Goal: Task Accomplishment & Management: Complete application form

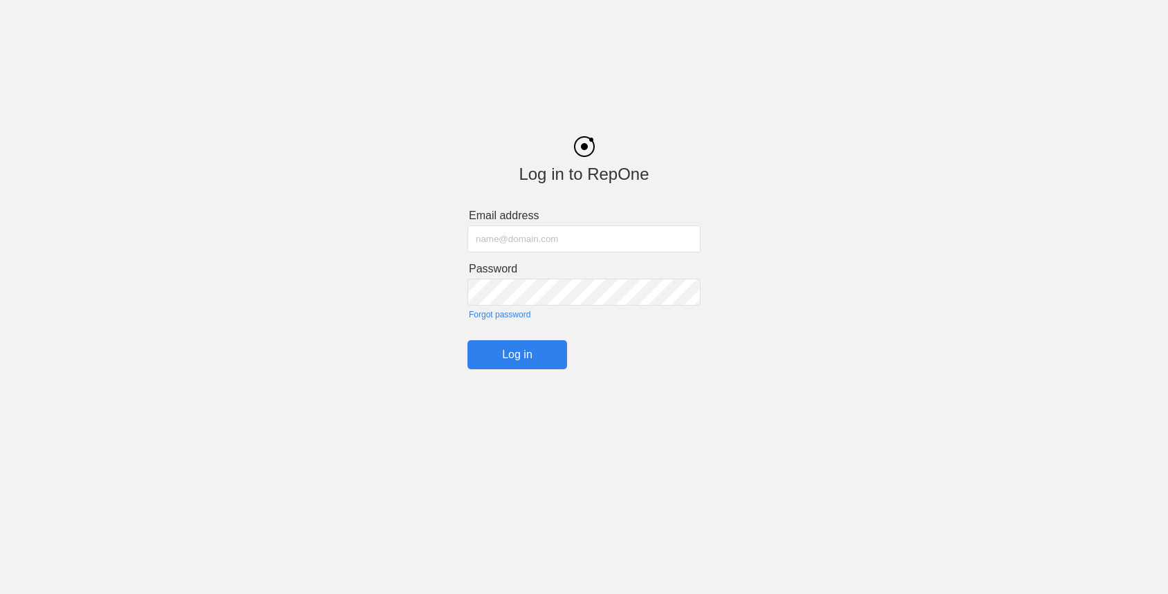
type input "john@getrepone.com"
click at [515, 351] on input "Log in" at bounding box center [518, 354] width 100 height 29
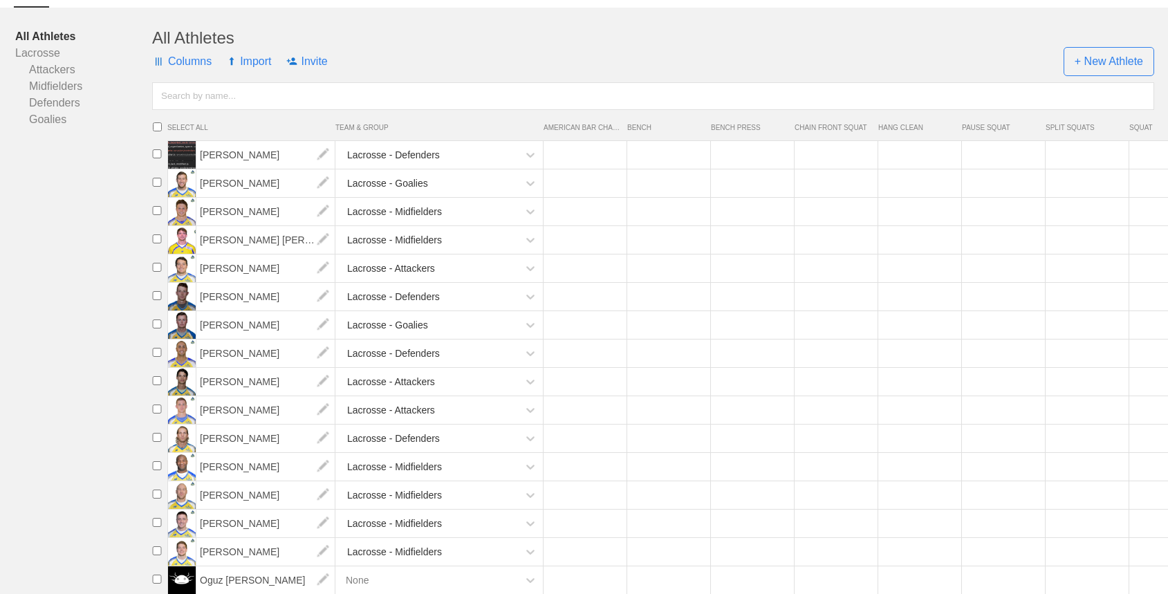
scroll to position [183, 0]
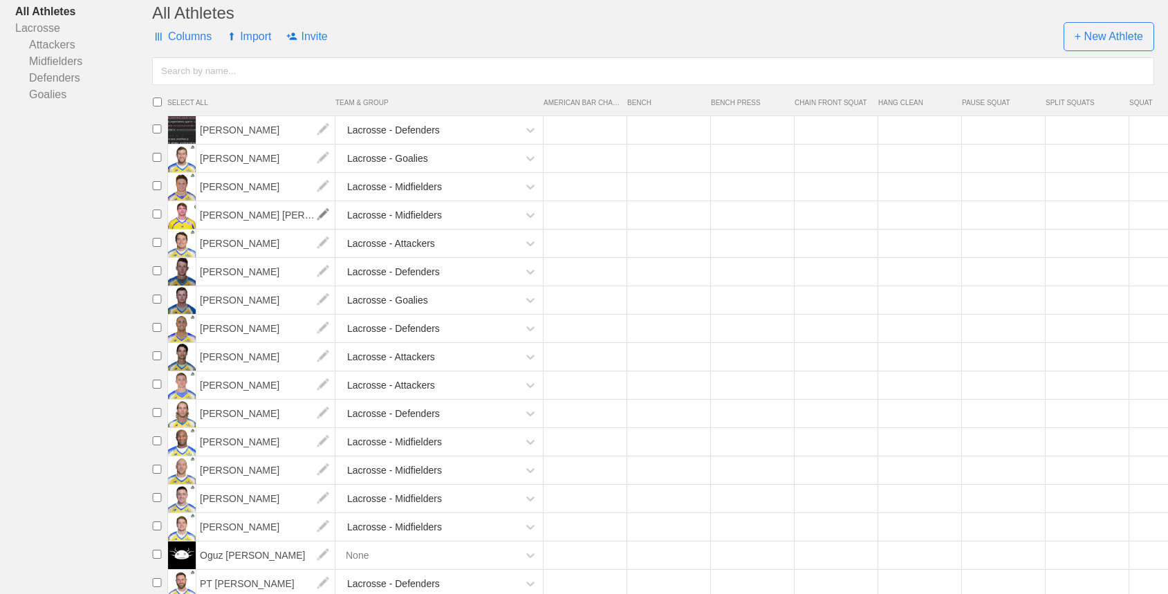
click at [320, 215] on img at bounding box center [323, 215] width 28 height 28
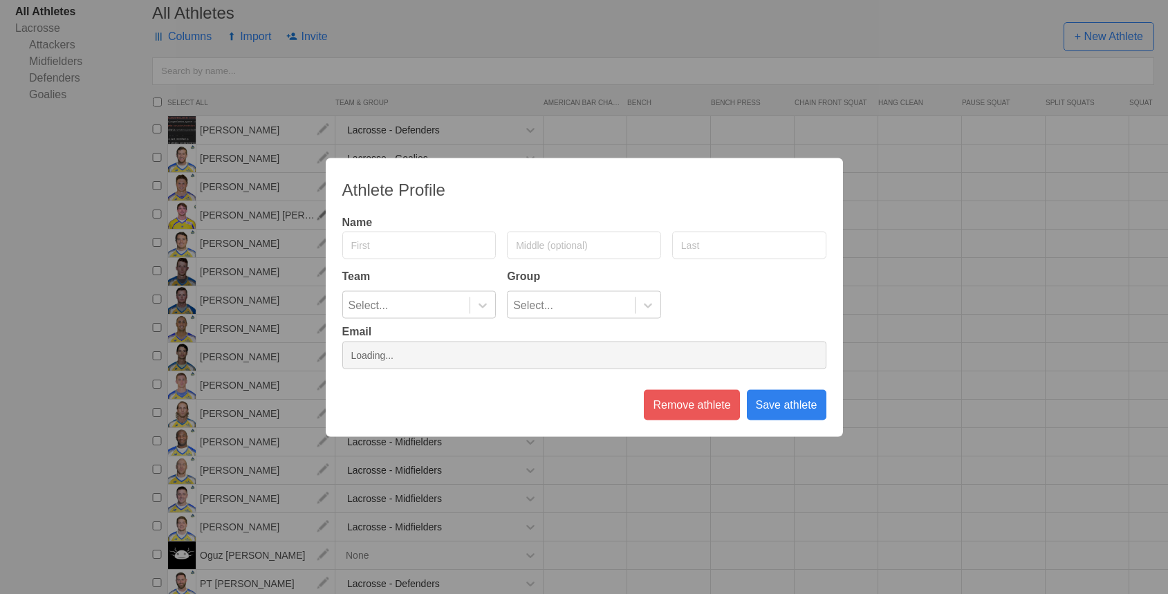
type input "Connor"
type input "Buczek"
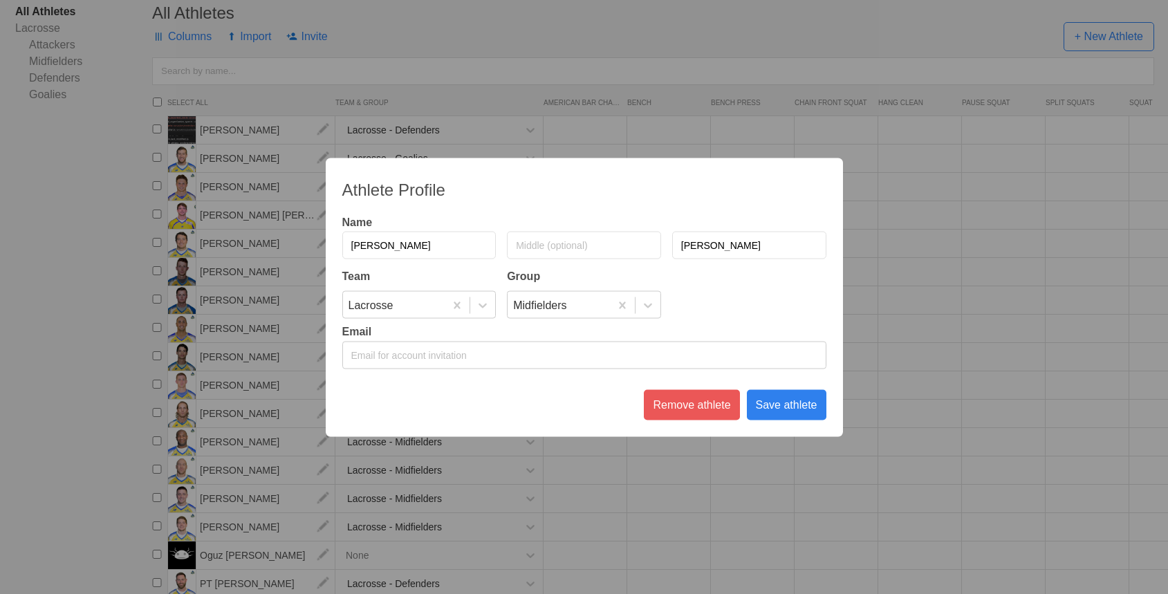
click at [431, 349] on input "email" at bounding box center [584, 355] width 484 height 28
type input "oguz+12@getrepone.com"
click at [805, 400] on div "Save athlete" at bounding box center [787, 404] width 80 height 30
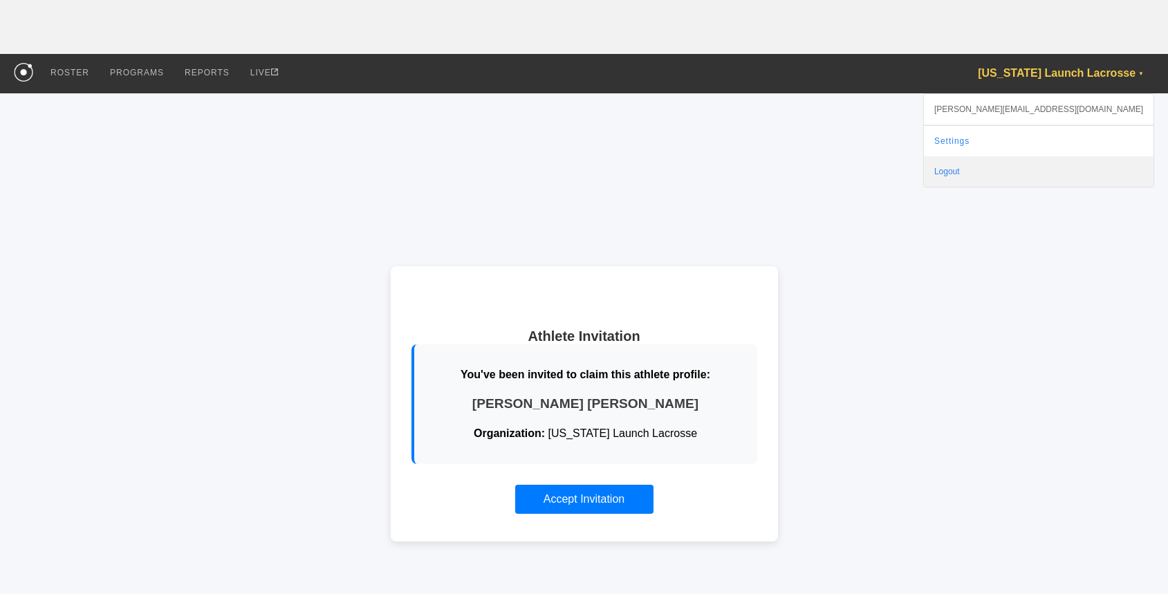
click at [1073, 169] on div "Logout" at bounding box center [1039, 171] width 230 height 30
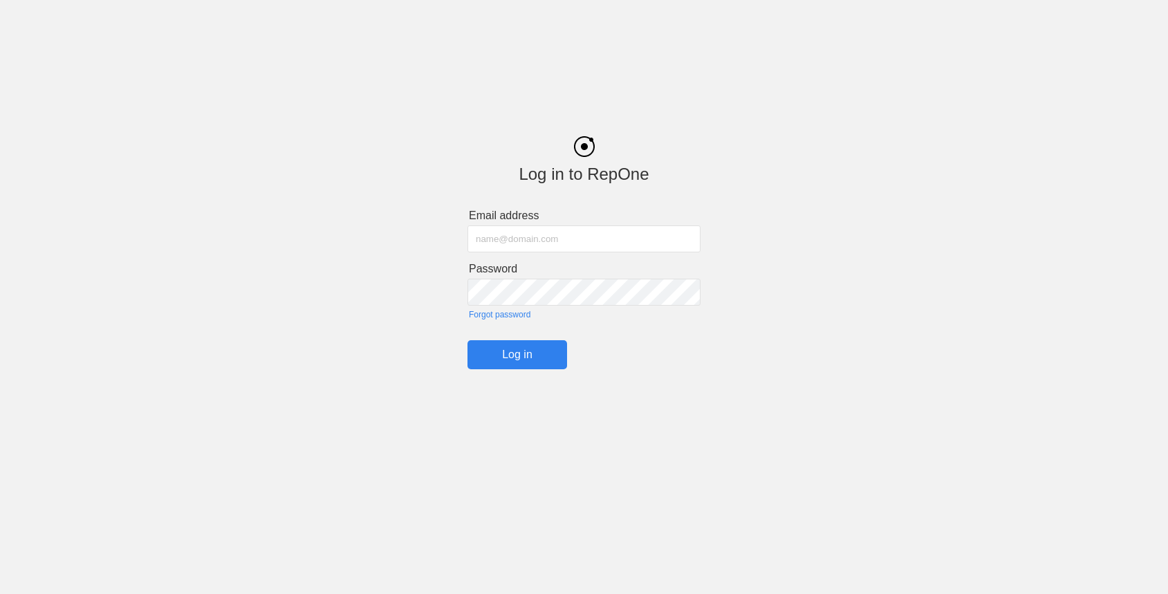
type input "john@getrepone.com"
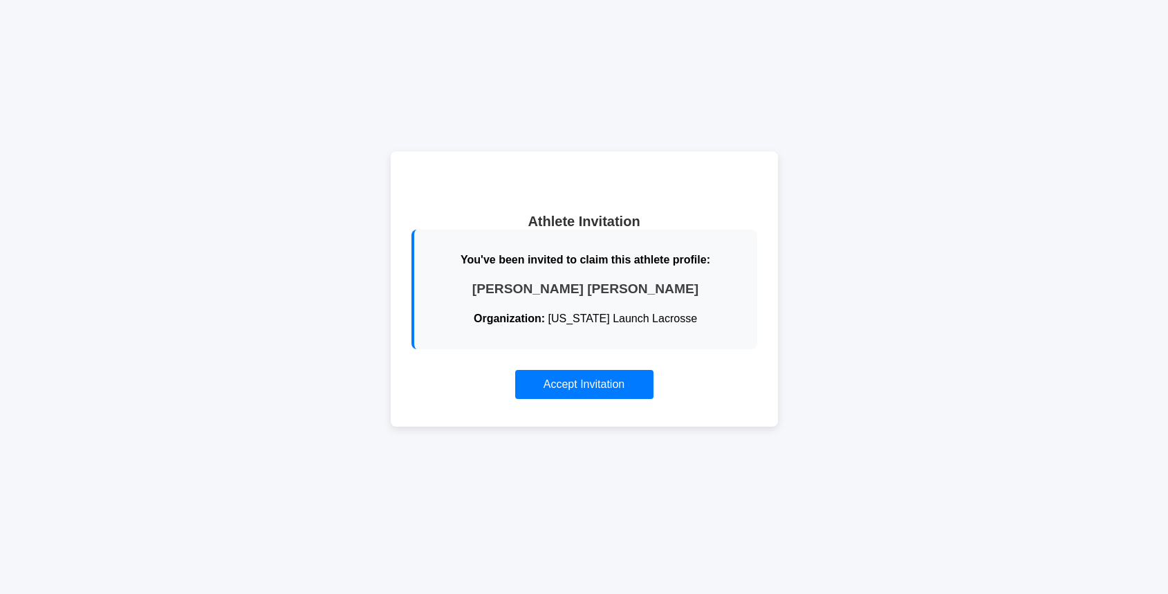
scroll to position [82, 0]
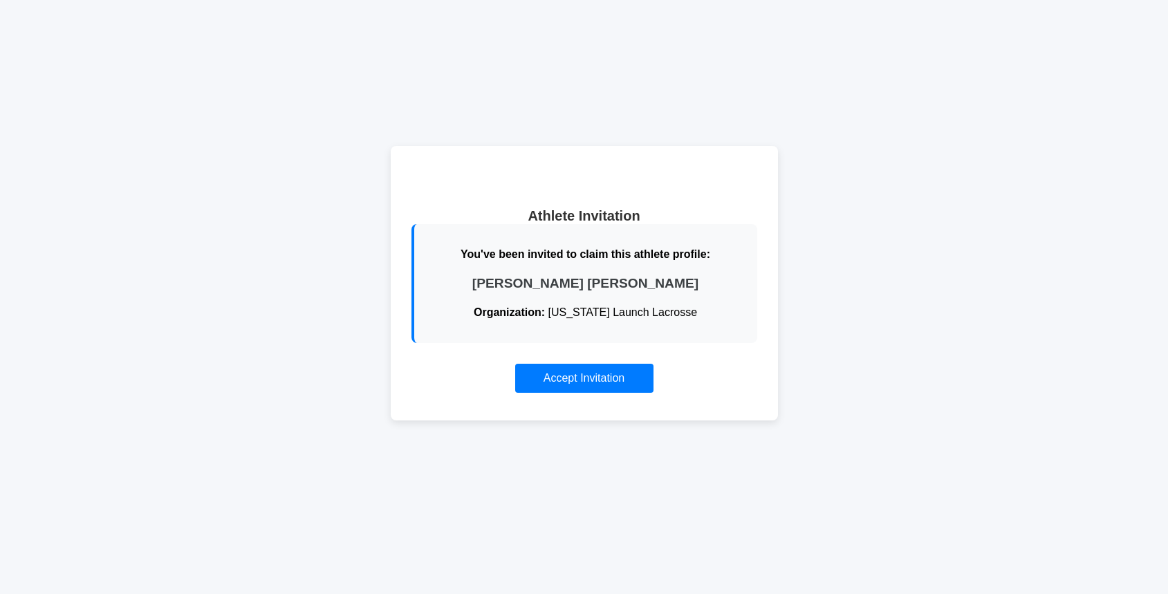
scroll to position [81, 0]
click at [580, 380] on button "Accept Invitation" at bounding box center [584, 379] width 138 height 29
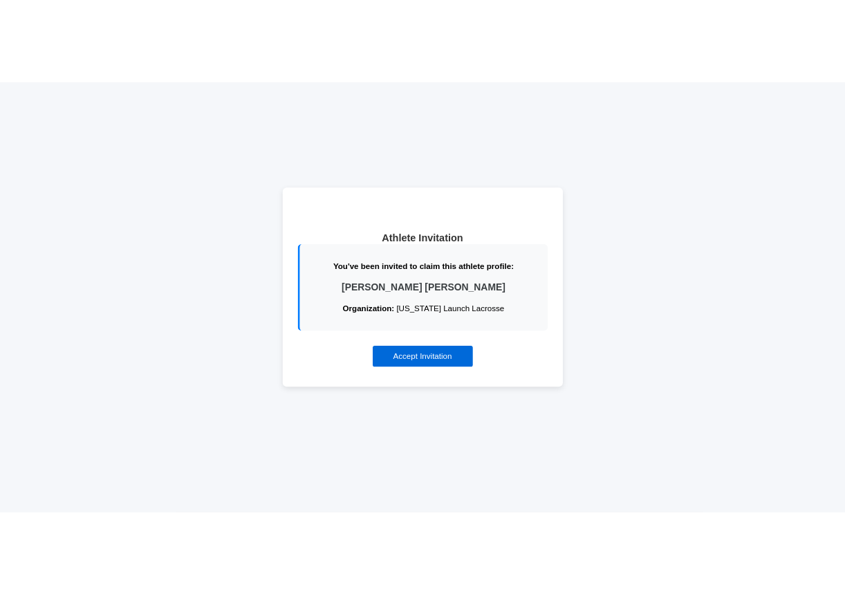
scroll to position [82, 0]
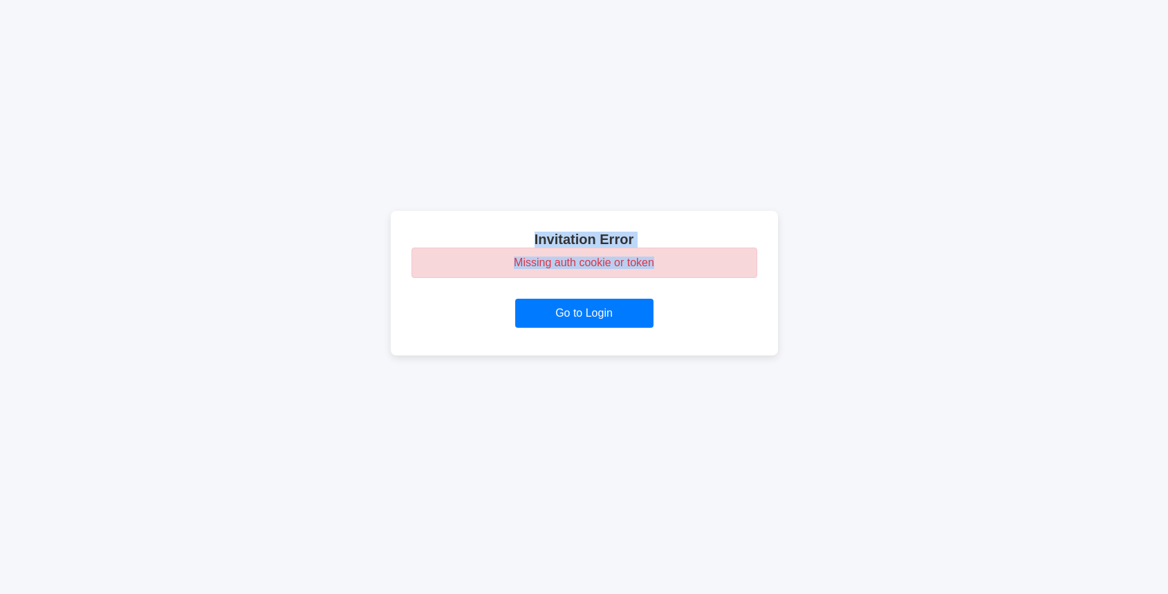
drag, startPoint x: 525, startPoint y: 221, endPoint x: 702, endPoint y: 269, distance: 183.4
click at [702, 269] on div "Invitation Error Missing auth cookie or token Go to Login" at bounding box center [584, 283] width 387 height 145
copy div "Invitation Error Missing auth cookie or token"
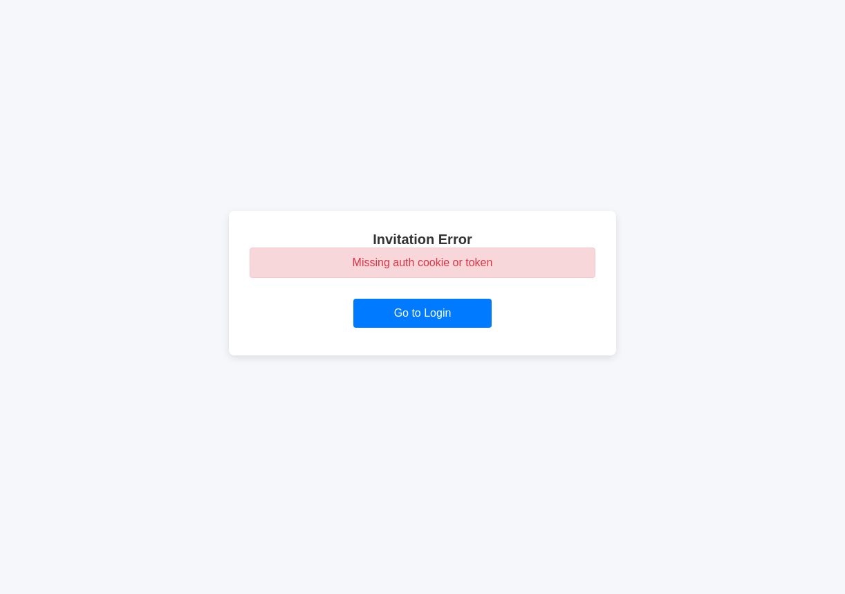
click at [135, 250] on div "Invitation Error Missing auth cookie or token Go to Login" at bounding box center [422, 283] width 845 height 622
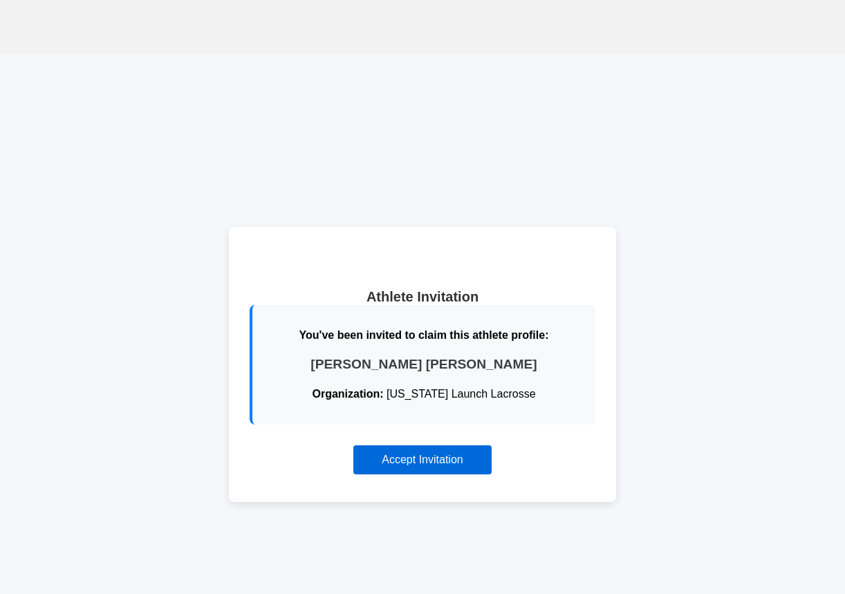
click at [412, 466] on button "Accept Invitation" at bounding box center [422, 459] width 138 height 29
click at [433, 465] on button "Accept Invitation" at bounding box center [422, 459] width 138 height 29
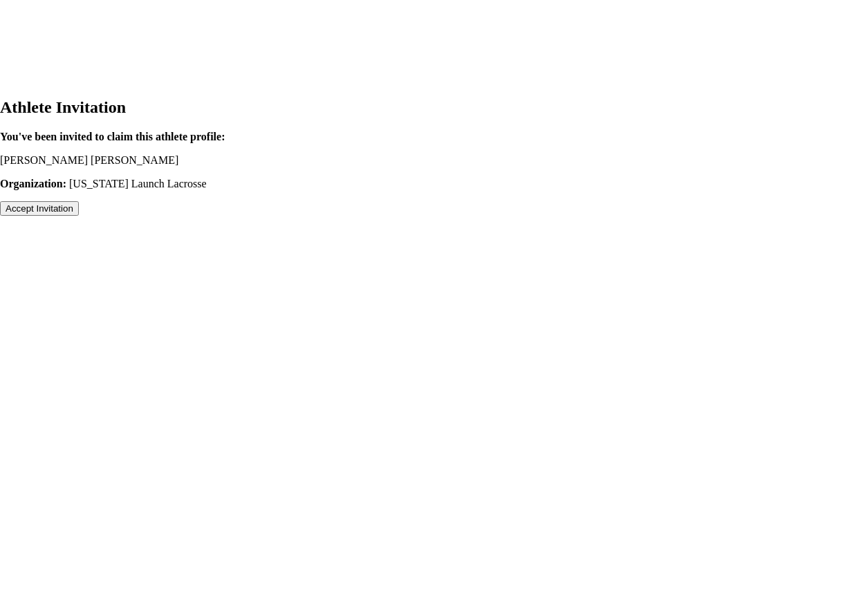
click at [79, 216] on button "Accept Invitation" at bounding box center [39, 208] width 79 height 15
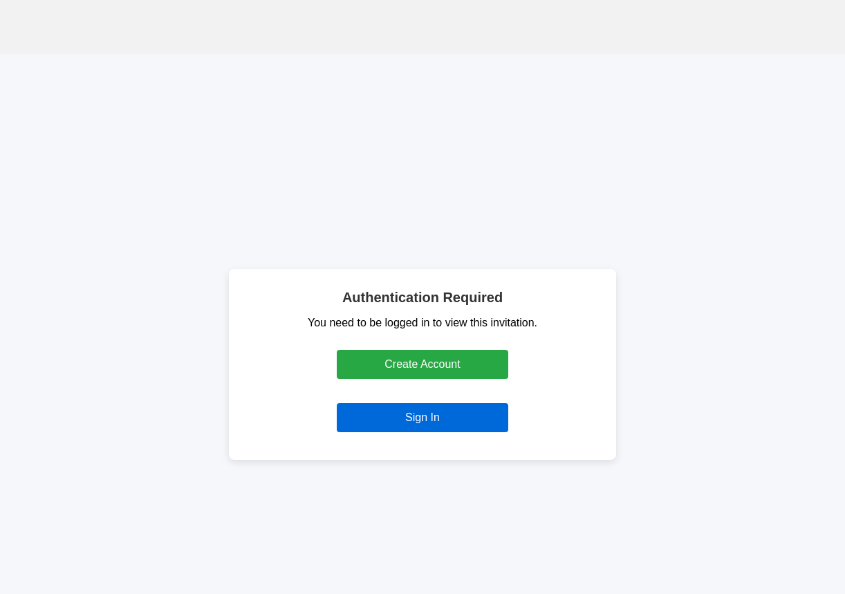
click at [423, 420] on link "Sign In" at bounding box center [423, 417] width 172 height 29
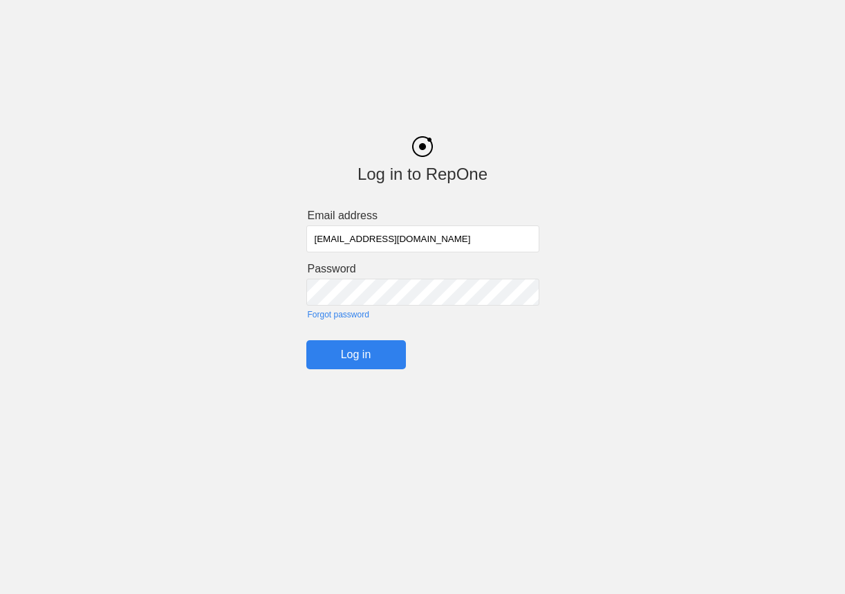
click at [345, 357] on input "Log in" at bounding box center [356, 354] width 100 height 29
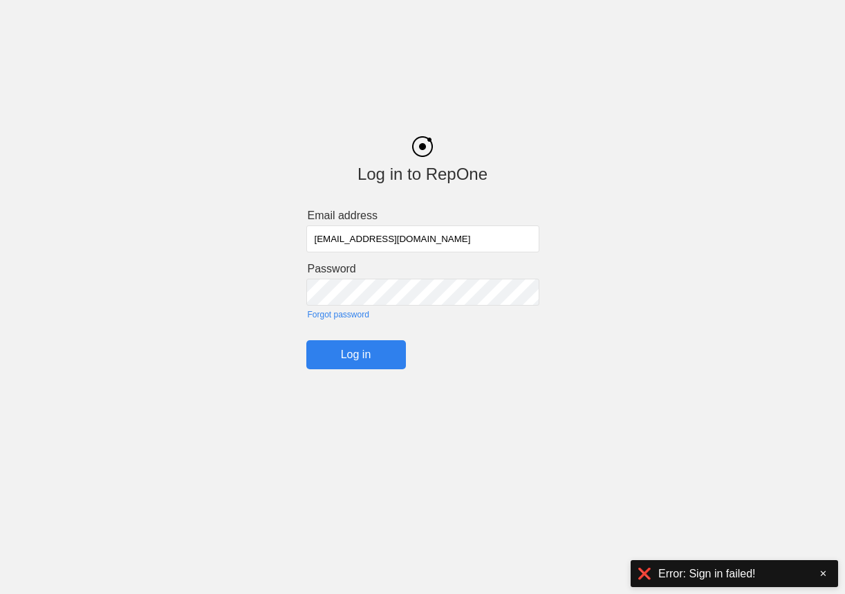
click at [348, 230] on input "oguz+12@getrepone.com" at bounding box center [422, 238] width 233 height 27
type input "[PERSON_NAME][EMAIL_ADDRESS][DOMAIN_NAME]"
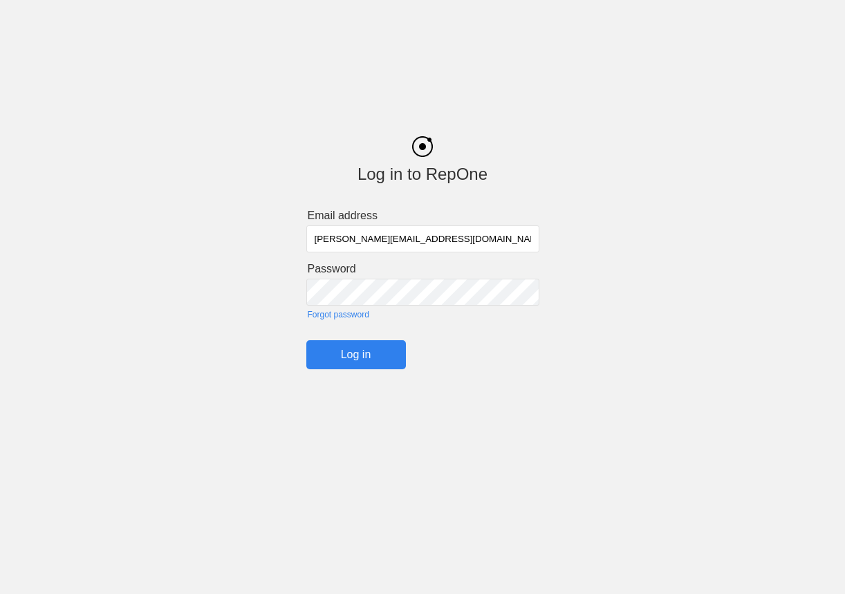
click at [352, 352] on input "Log in" at bounding box center [356, 354] width 100 height 29
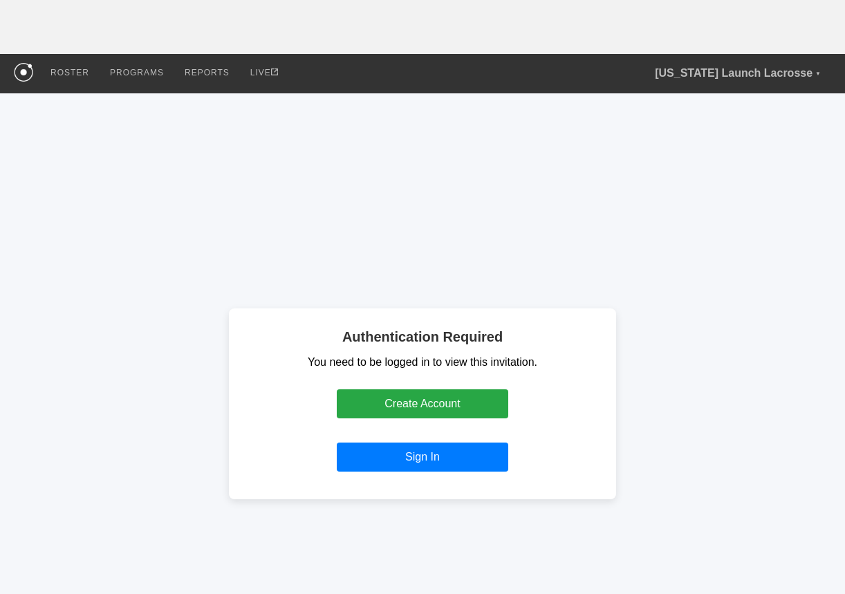
click at [384, 183] on div "Authentication Required You need to be logged in to view this invitation. Creat…" at bounding box center [422, 404] width 845 height 622
click at [643, 149] on div "Authentication Required You need to be logged in to view this invitation. Creat…" at bounding box center [422, 404] width 845 height 622
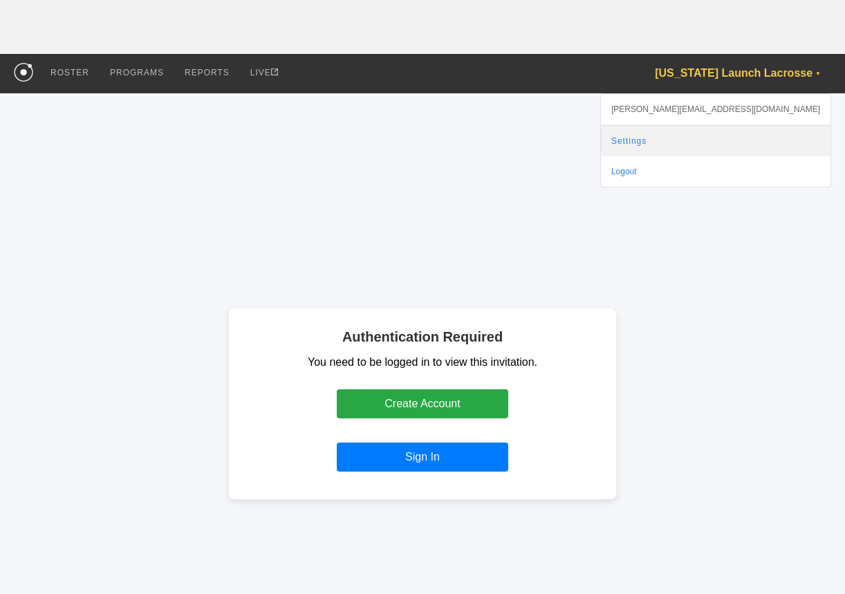
click at [754, 138] on link "Settings" at bounding box center [716, 141] width 230 height 30
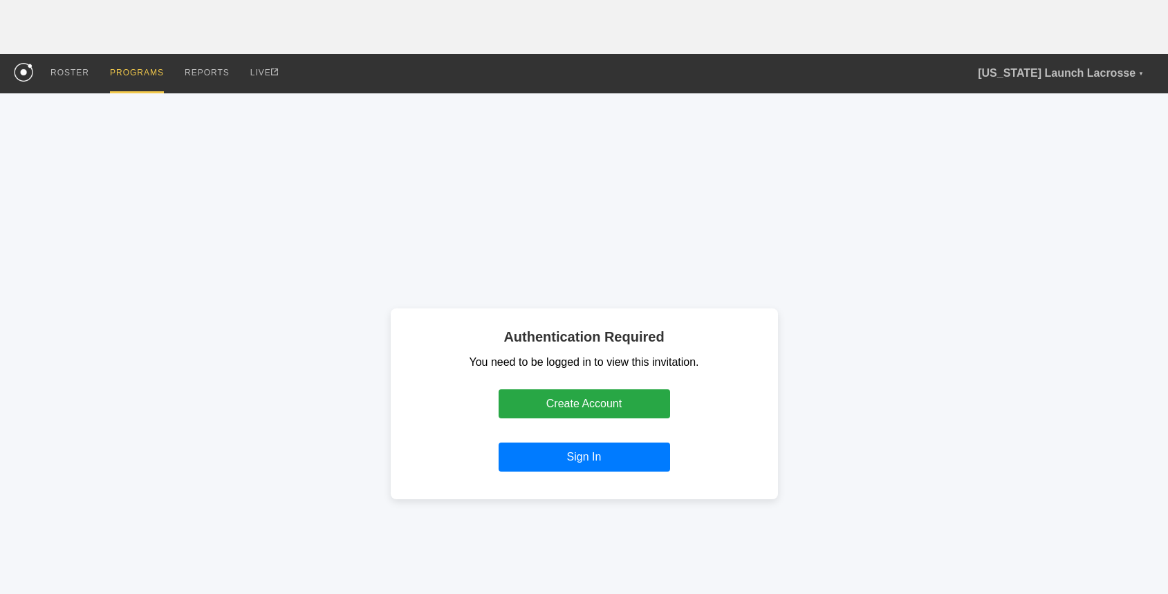
click at [139, 77] on div "PROGRAMS" at bounding box center [137, 73] width 54 height 39
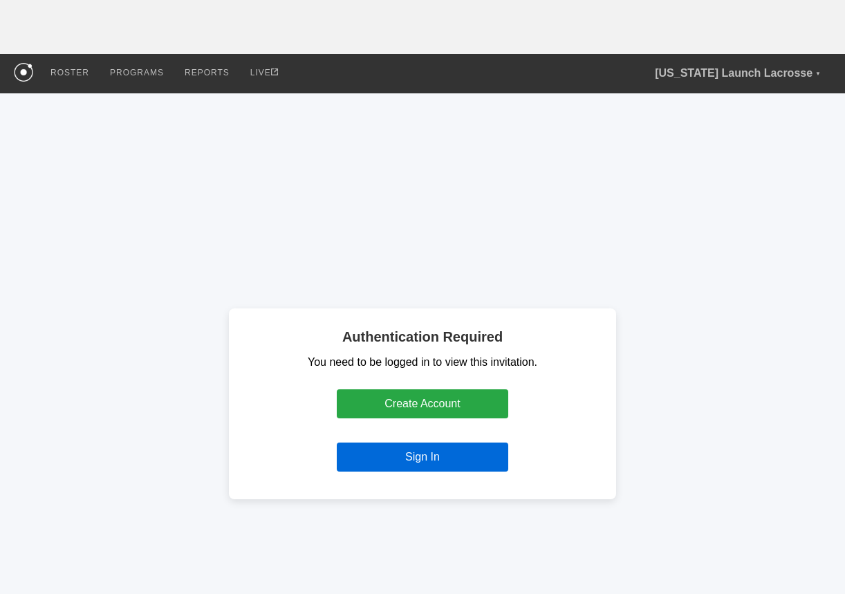
click at [424, 455] on link "Sign In" at bounding box center [423, 457] width 172 height 29
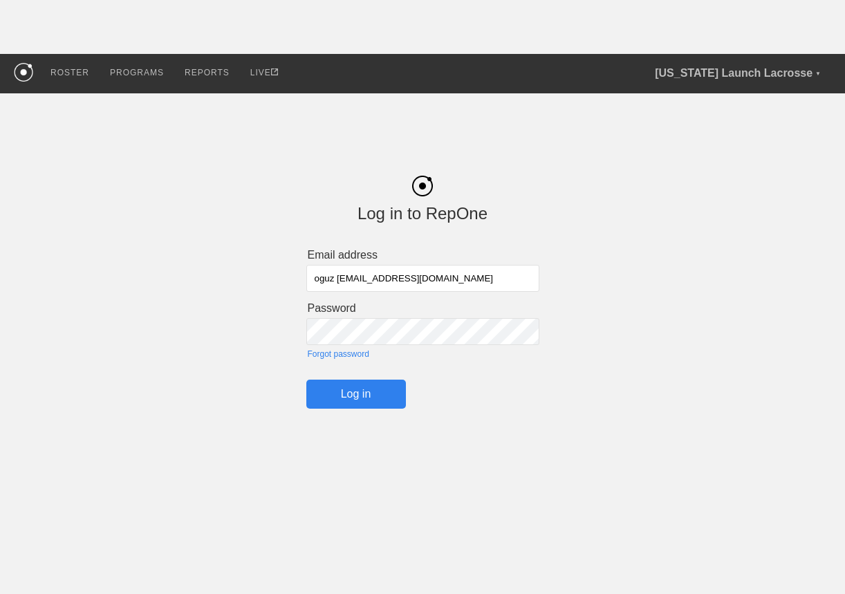
click at [371, 294] on form "Email address oguz 12@getrepone.com Password Forgot password Log in" at bounding box center [422, 329] width 233 height 160
click at [371, 279] on input "oguz 12@getrepone.com" at bounding box center [422, 278] width 233 height 27
type input "[PERSON_NAME][EMAIL_ADDRESS][DOMAIN_NAME]"
click at [371, 389] on input "Log in" at bounding box center [356, 394] width 100 height 29
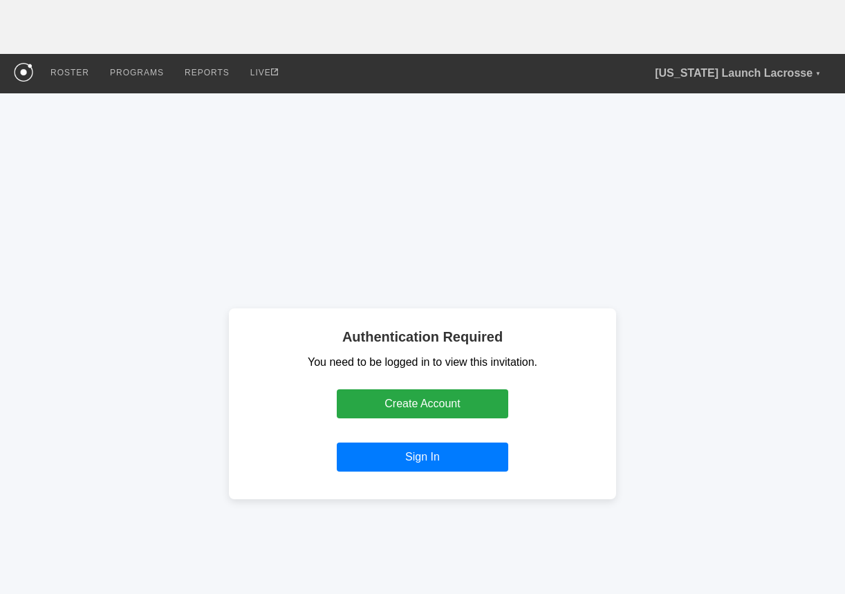
click at [433, 256] on div "Authentication Required You need to be logged in to view this invitation. Creat…" at bounding box center [422, 404] width 845 height 622
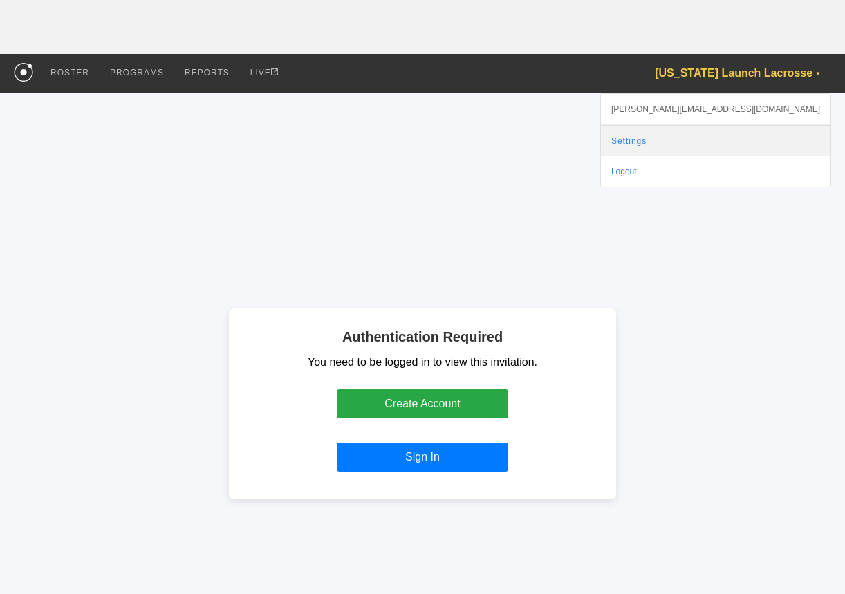
click at [755, 134] on link "Settings" at bounding box center [716, 141] width 230 height 30
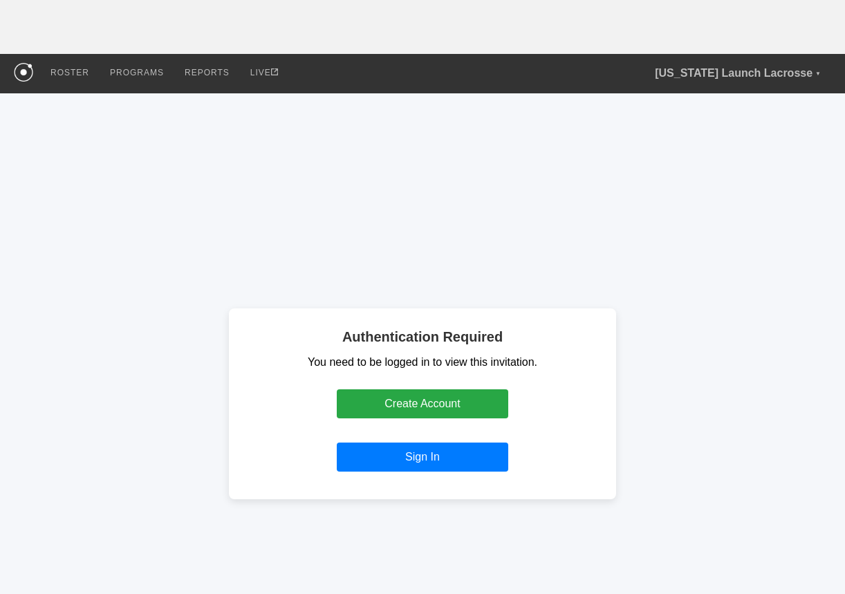
click at [388, 309] on div "Authentication Required You need to be logged in to view this invitation. Creat…" at bounding box center [422, 403] width 387 height 191
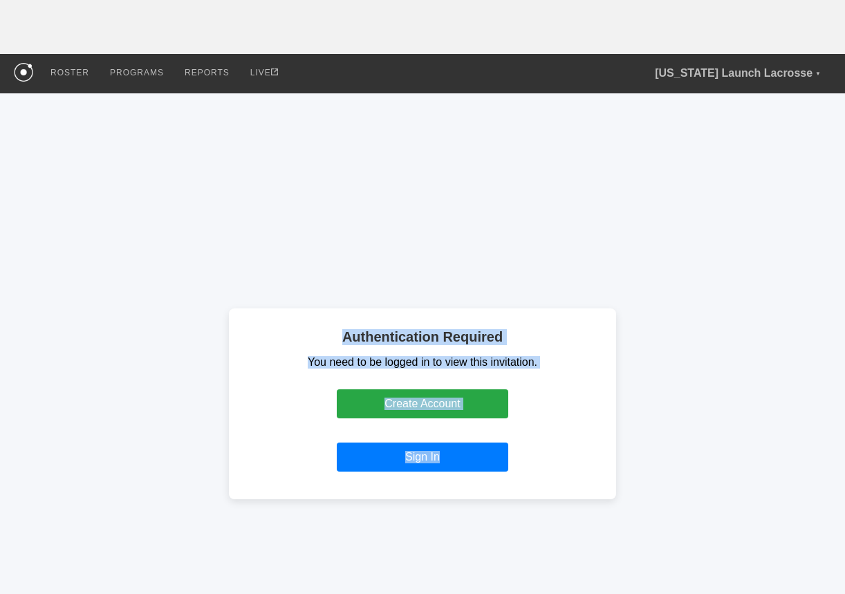
drag, startPoint x: 334, startPoint y: 325, endPoint x: 555, endPoint y: 487, distance: 274.2
click at [556, 487] on div "Authentication Required You need to be logged in to view this invitation. Creat…" at bounding box center [422, 403] width 387 height 191
copy div "Authentication Required You need to be logged in to view this invitation. Creat…"
click at [689, 248] on div "Authentication Required You need to be logged in to view this invitation. Creat…" at bounding box center [422, 404] width 845 height 622
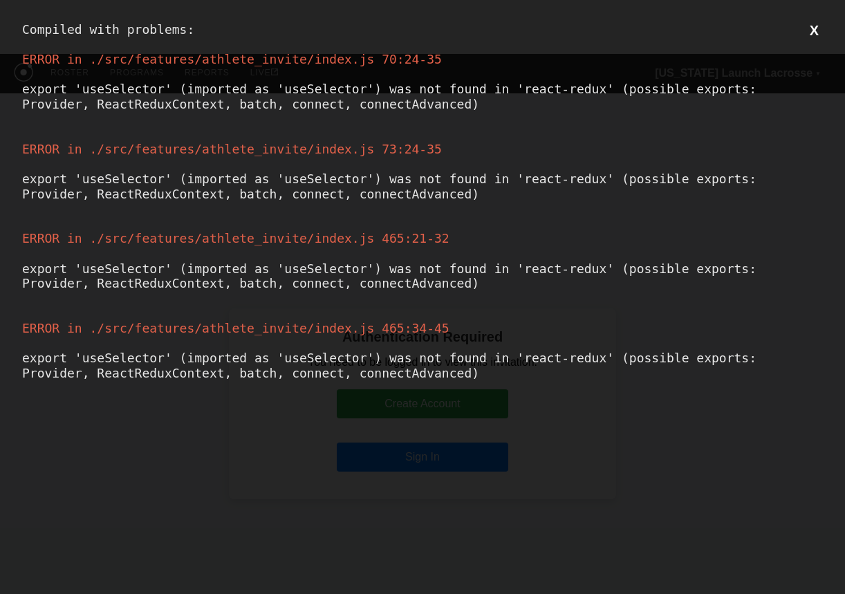
click at [436, 246] on span "ERROR in ./src/features/athlete_invite/index.js 465:21-32" at bounding box center [235, 238] width 427 height 15
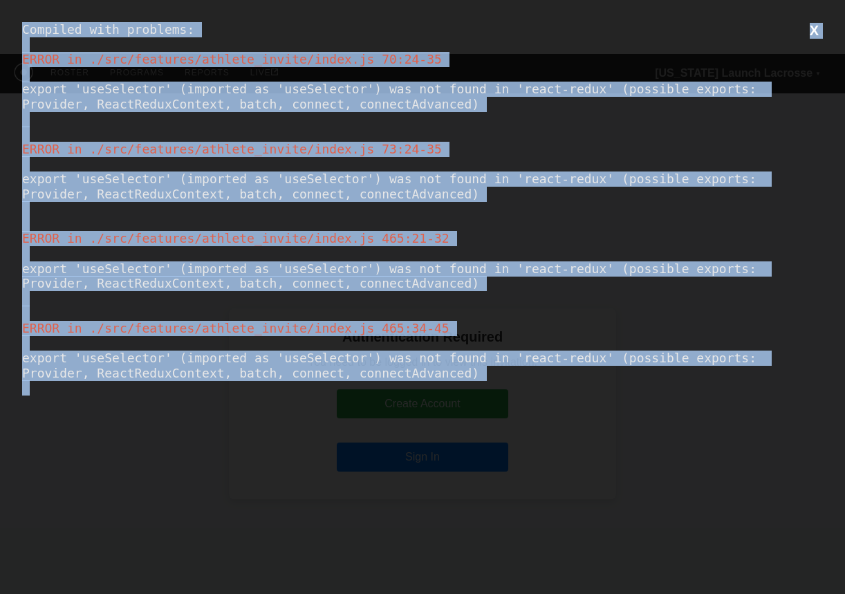
copy div "Compiled with problems: X ERROR in ./src/features/athlete_invite/index.js 70:24…"
